Goal: Information Seeking & Learning: Check status

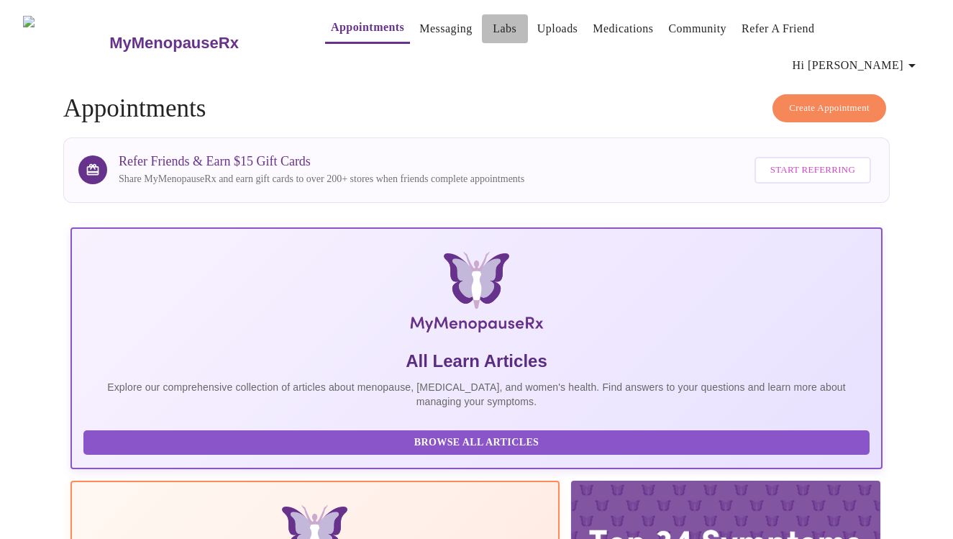
click at [493, 30] on link "Labs" at bounding box center [505, 29] width 24 height 20
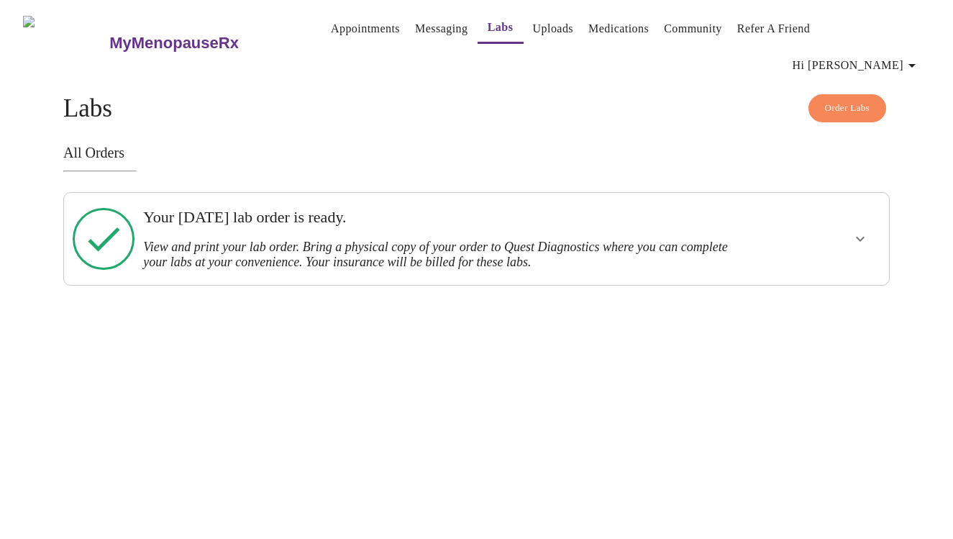
click at [866, 230] on icon "show more" at bounding box center [860, 238] width 17 height 17
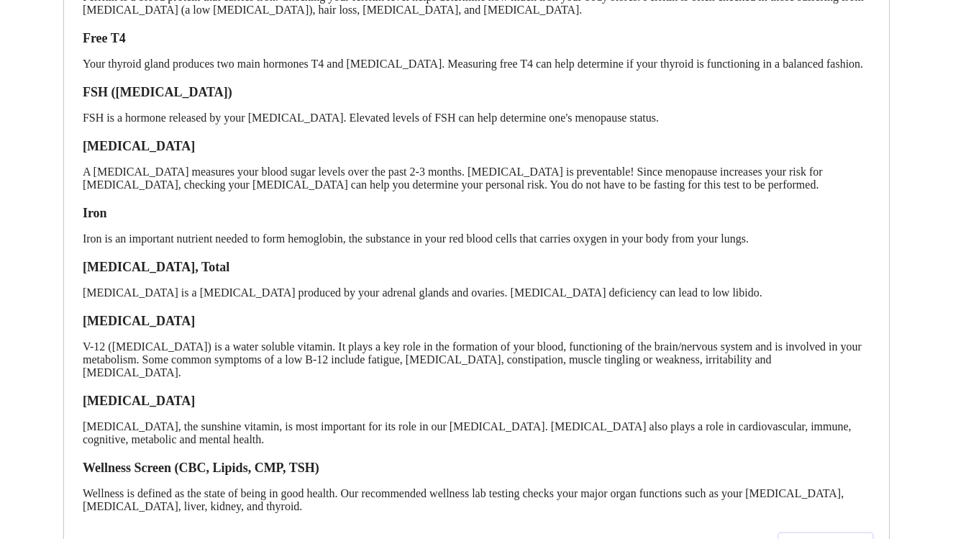
scroll to position [362, 0]
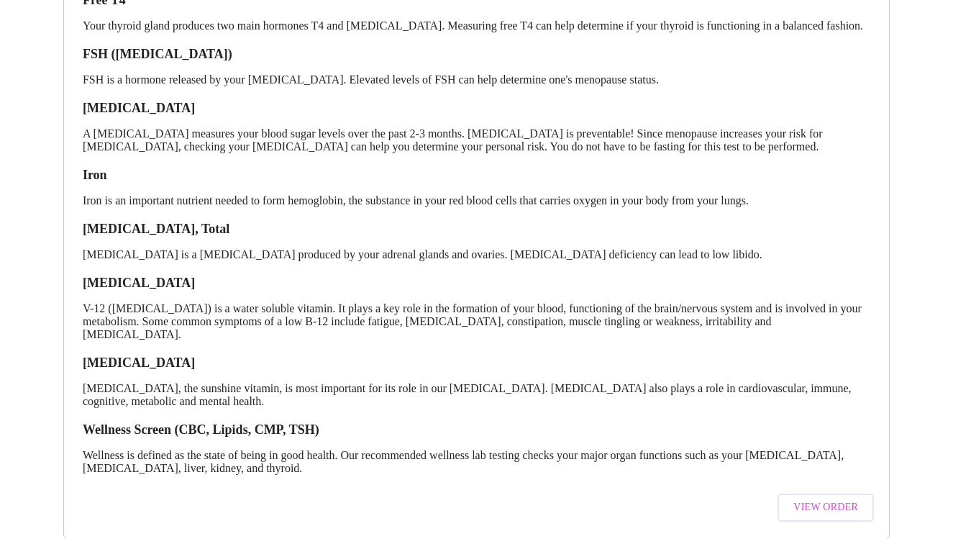
click at [807, 499] on span "View Order" at bounding box center [826, 508] width 65 height 18
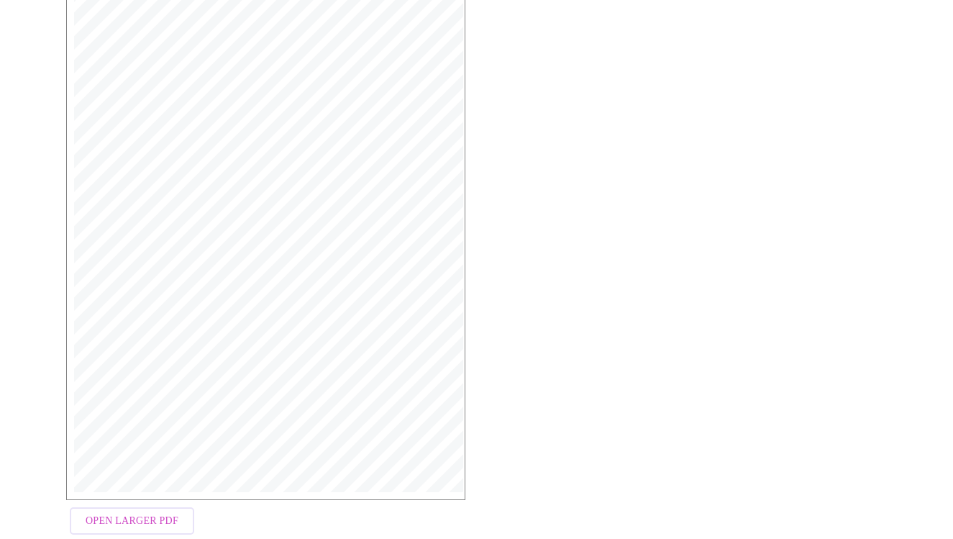
scroll to position [328, 0]
click at [153, 491] on span "Open Larger PDF" at bounding box center [132, 490] width 93 height 18
